Goal: Task Accomplishment & Management: Manage account settings

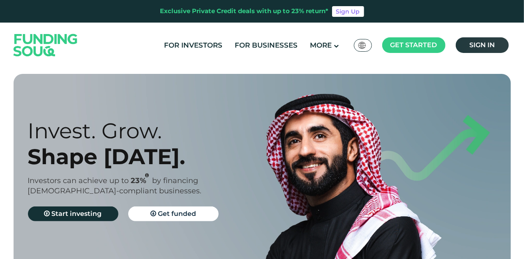
click at [468, 50] on link "Sign in" at bounding box center [482, 45] width 53 height 16
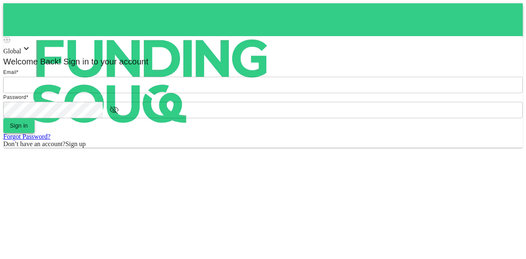
type input "mohanad.y.yasin@hotmail.com"
click at [35, 133] on button "Sign in" at bounding box center [18, 125] width 31 height 15
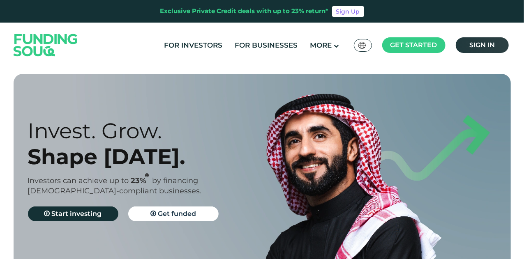
click at [491, 42] on span "Sign in" at bounding box center [482, 45] width 25 height 8
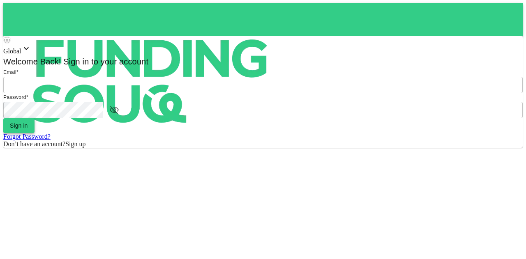
type input "[EMAIL_ADDRESS][PERSON_NAME][DOMAIN_NAME]"
click at [35, 133] on button "Sign in" at bounding box center [18, 125] width 31 height 15
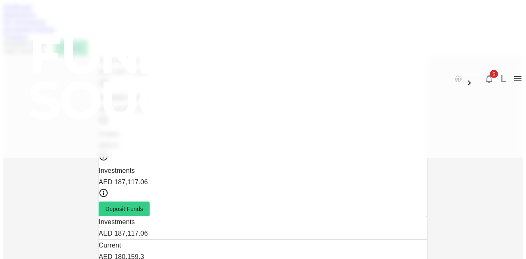
scroll to position [81, 0]
click at [36, 18] on link "Marketplace" at bounding box center [19, 14] width 33 height 7
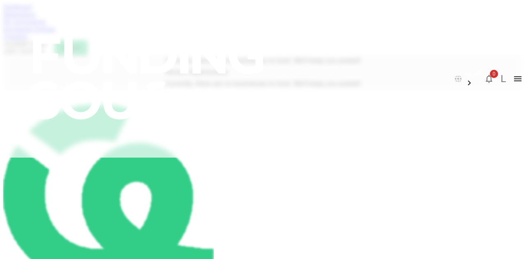
click at [46, 25] on link "My Investments" at bounding box center [24, 21] width 43 height 7
click at [158, 43] on div "العربية 0 L Dashboard Marketplace My Investments Investment Settings Transfers …" at bounding box center [263, 182] width 520 height 359
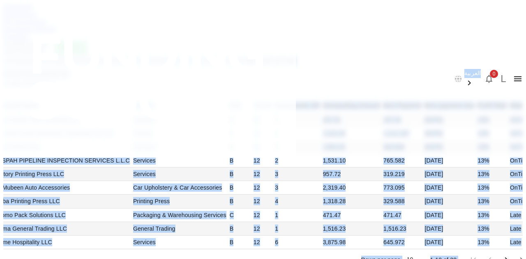
click at [189, 99] on div "Current Investments Show past investments" at bounding box center [263, 83] width 539 height 32
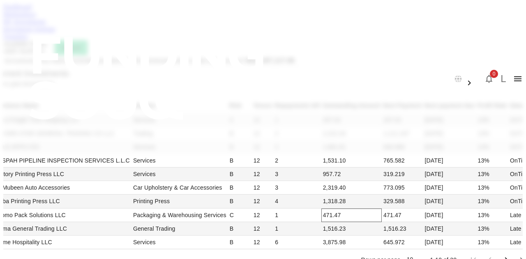
scroll to position [206, 0]
click at [364, 208] on li "50" at bounding box center [369, 211] width 24 height 15
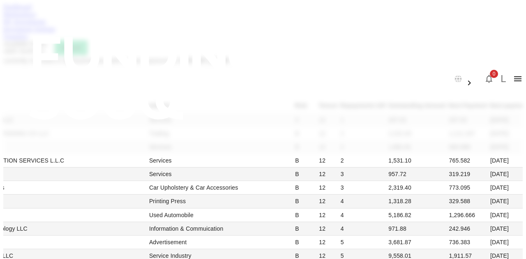
scroll to position [0, 0]
drag, startPoint x: 382, startPoint y: 215, endPoint x: 394, endPoint y: -28, distance: 243.7
type input "10"
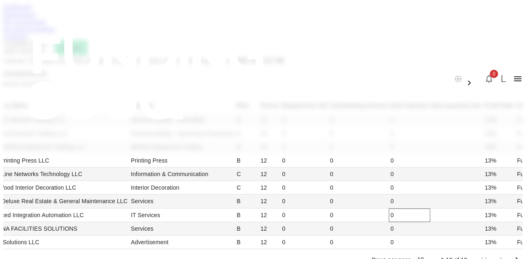
scroll to position [288, 0]
click at [40, 11] on div "Dashboard" at bounding box center [263, 6] width 520 height 7
